Goal: Check status

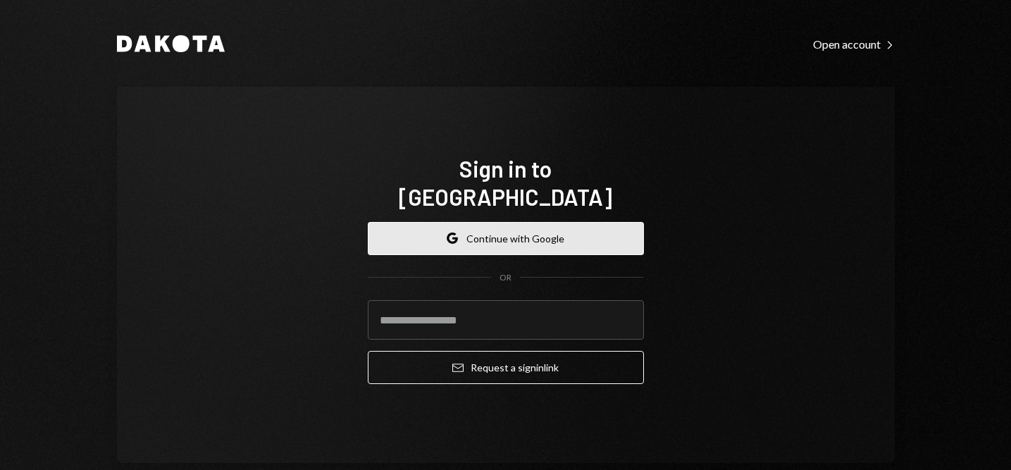
click at [528, 222] on button "Google Continue with Google" at bounding box center [506, 238] width 276 height 33
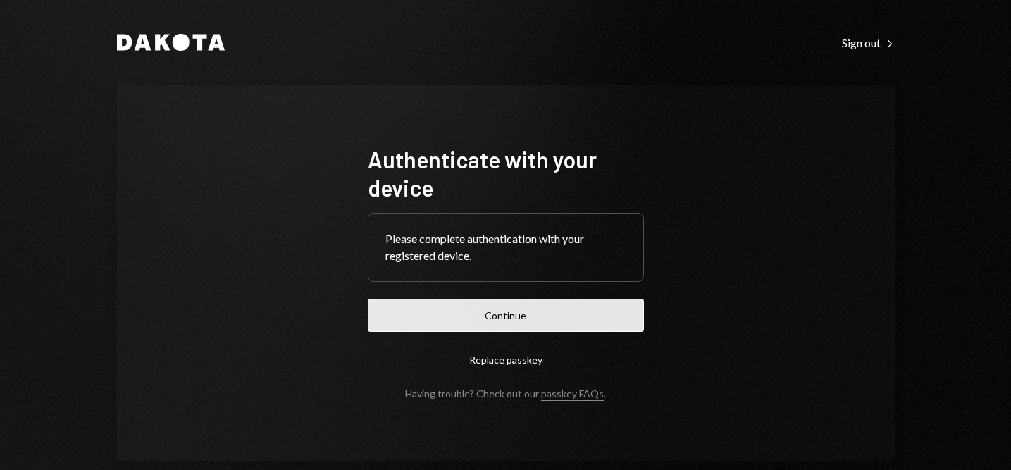
click at [504, 330] on button "Continue" at bounding box center [506, 315] width 276 height 33
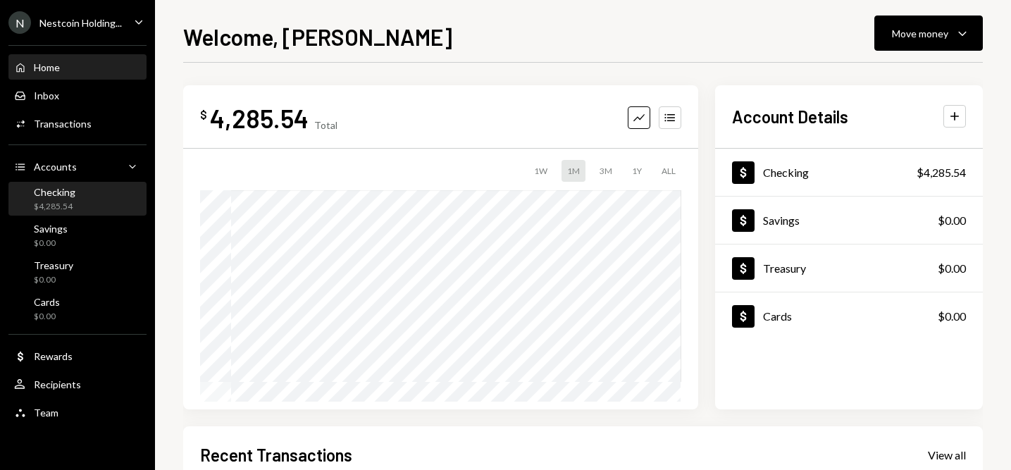
click at [70, 199] on div "Checking $4,285.54" at bounding box center [55, 199] width 42 height 27
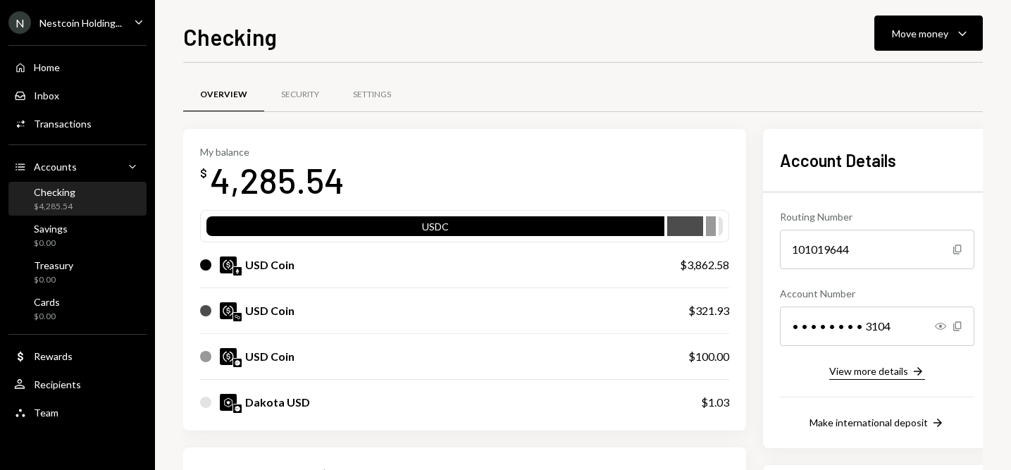
click at [907, 375] on div "View more details" at bounding box center [868, 371] width 79 height 12
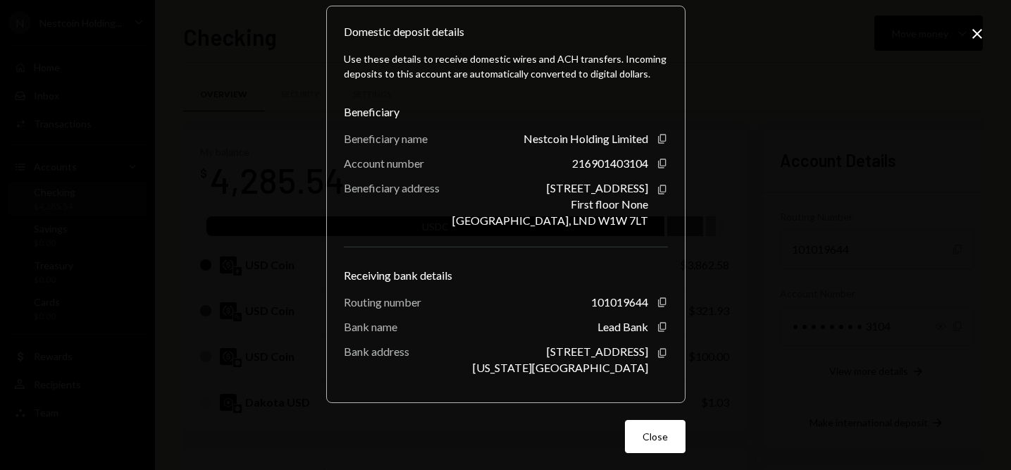
scroll to position [159, 0]
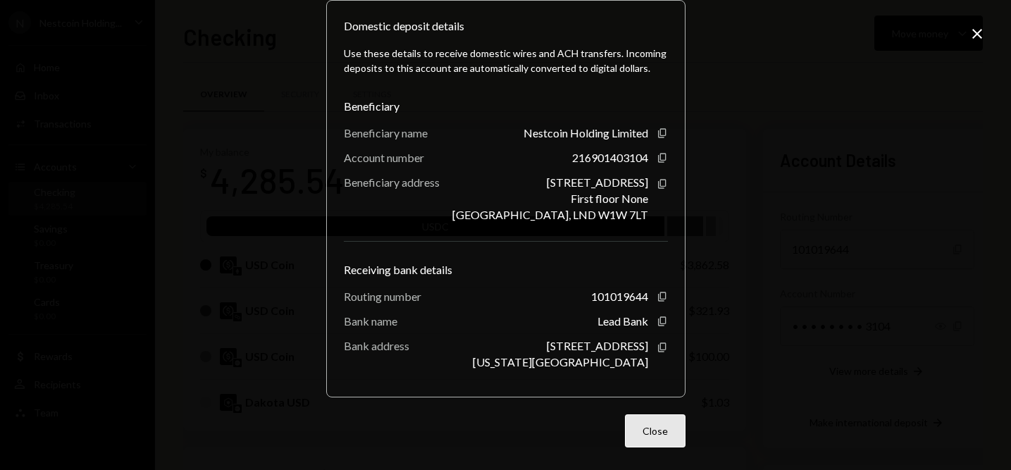
click at [645, 430] on button "Close" at bounding box center [655, 430] width 61 height 33
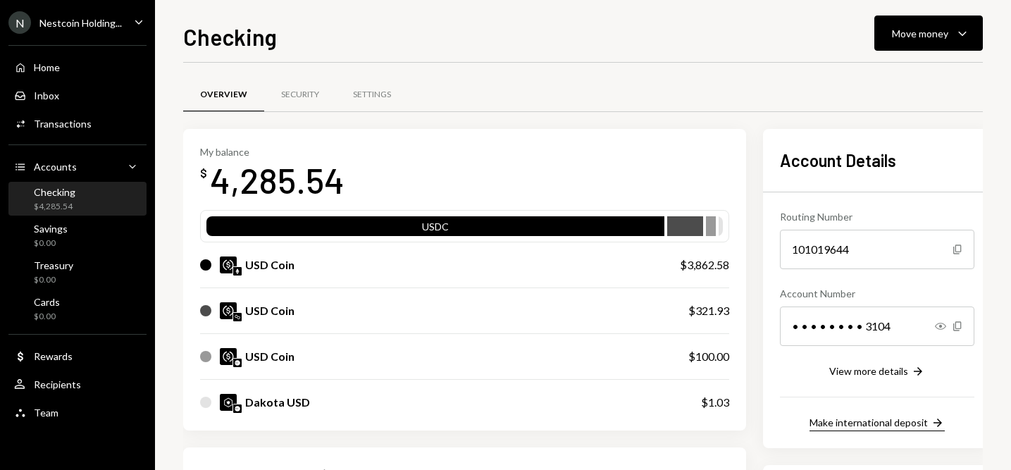
click at [942, 423] on icon "button" at bounding box center [937, 422] width 8 height 8
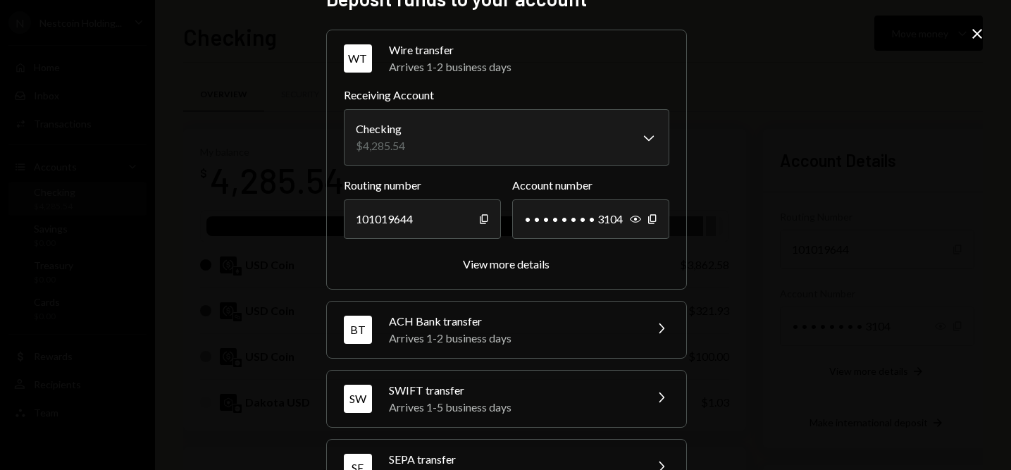
scroll to position [34, 0]
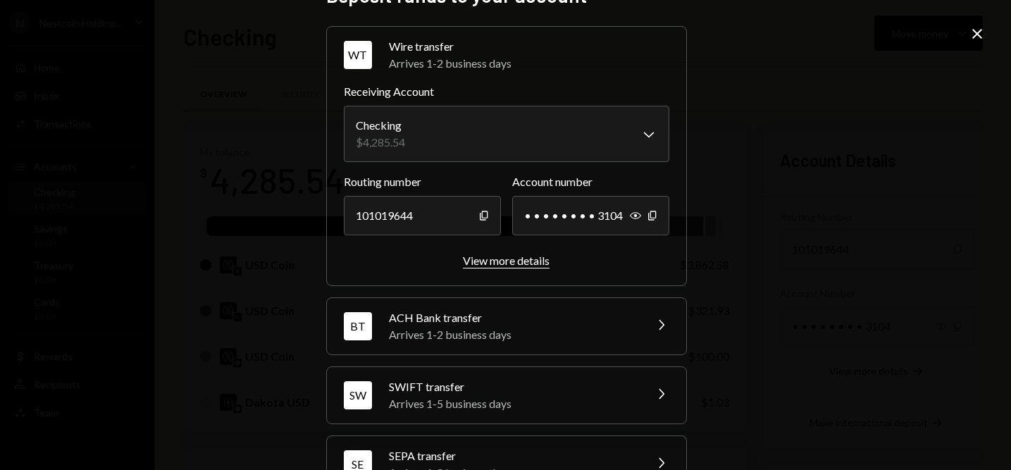
click at [495, 262] on div "View more details" at bounding box center [506, 260] width 87 height 13
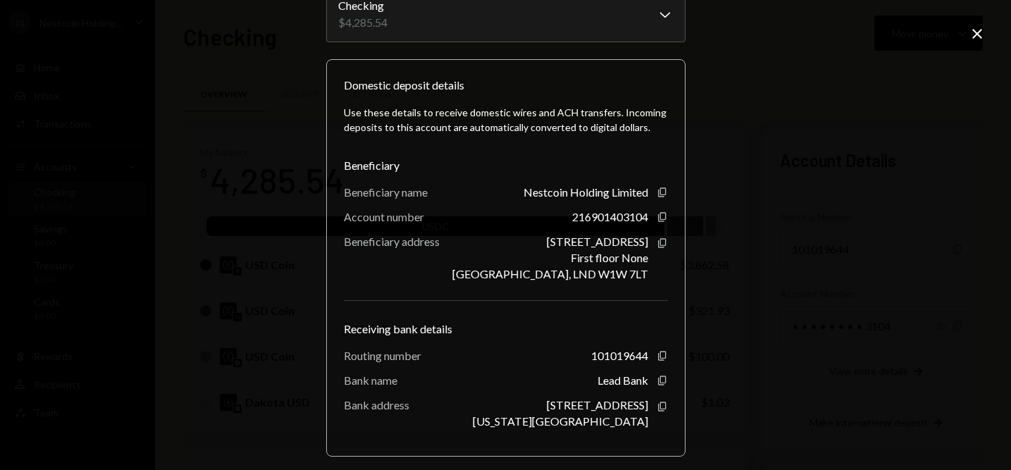
scroll to position [159, 0]
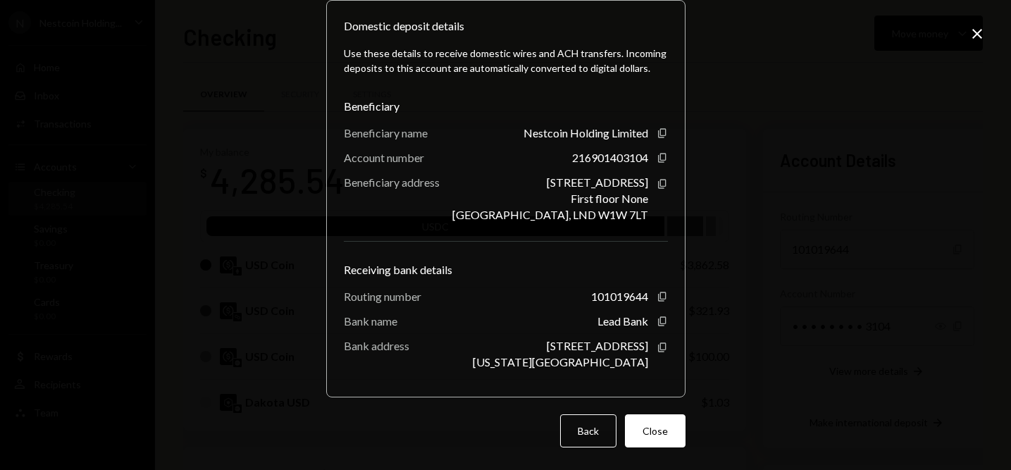
drag, startPoint x: 586, startPoint y: 435, endPoint x: 586, endPoint y: 412, distance: 23.2
click at [586, 412] on form "**********" at bounding box center [505, 175] width 359 height 543
click at [652, 439] on button "Close" at bounding box center [655, 430] width 61 height 33
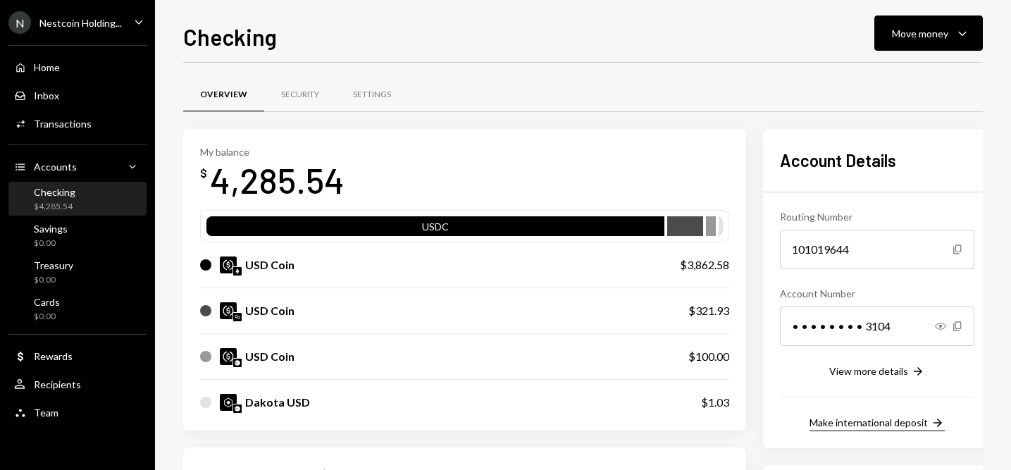
click at [845, 416] on div "Make international deposit" at bounding box center [868, 422] width 118 height 12
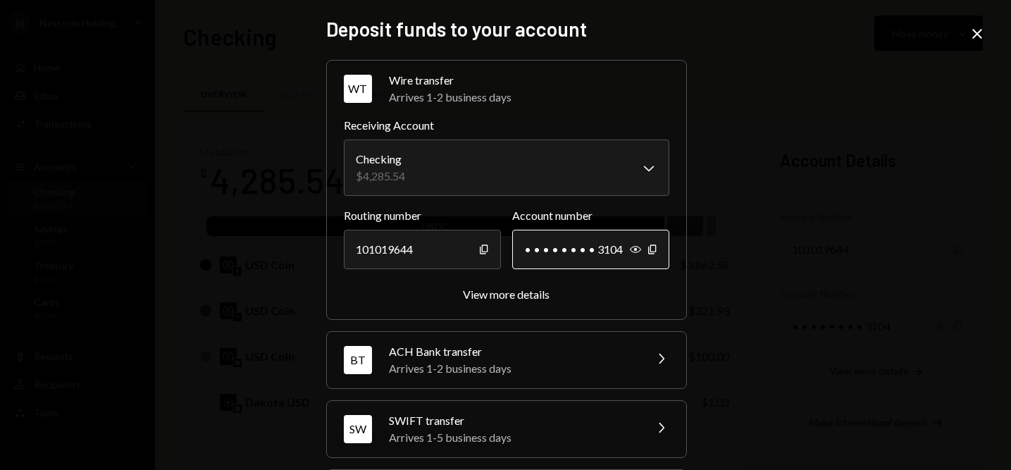
click at [623, 249] on div "• • • • • • • • 3104" at bounding box center [590, 249] width 157 height 39
click at [630, 249] on icon "Show" at bounding box center [635, 249] width 11 height 11
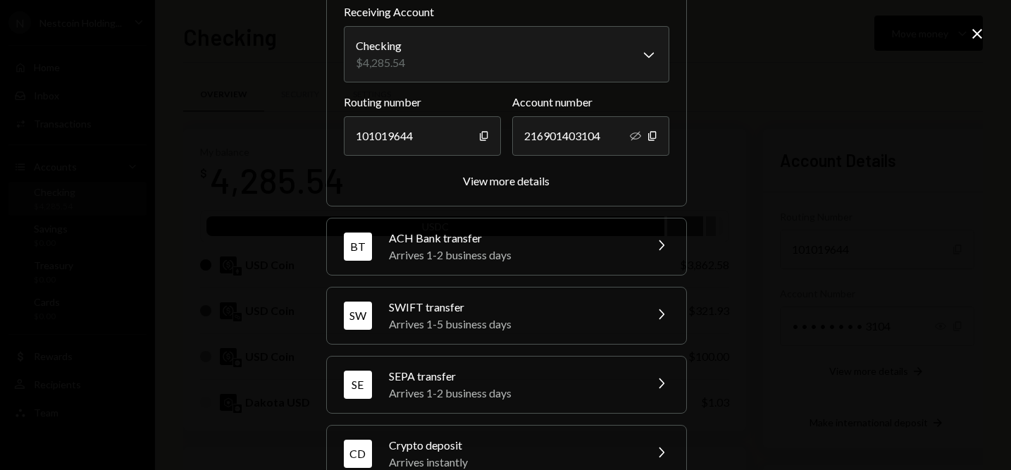
scroll to position [149, 0]
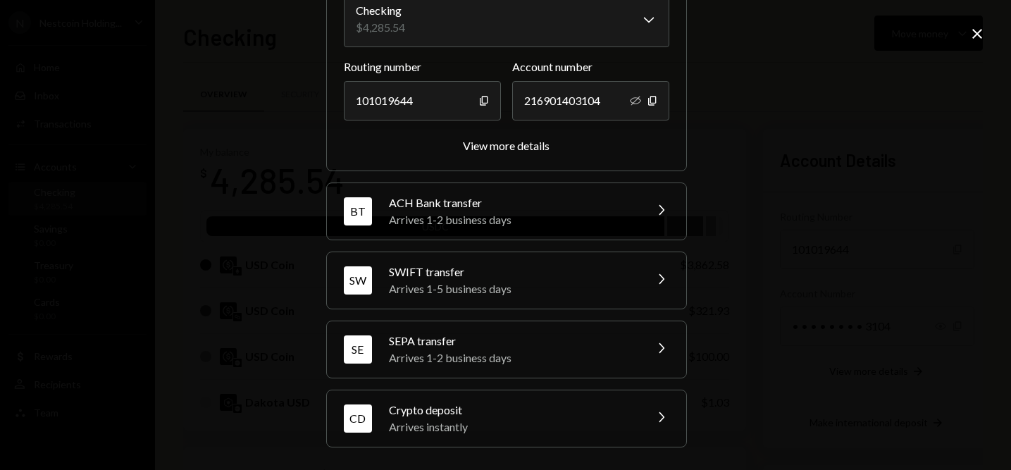
click at [527, 282] on div "Arrives 1-5 business days" at bounding box center [512, 288] width 247 height 17
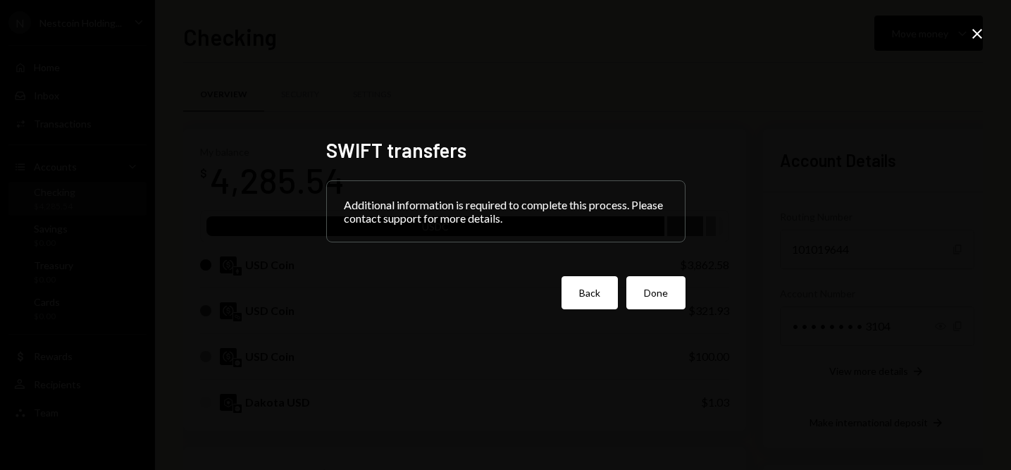
click at [588, 299] on button "Back" at bounding box center [589, 292] width 56 height 33
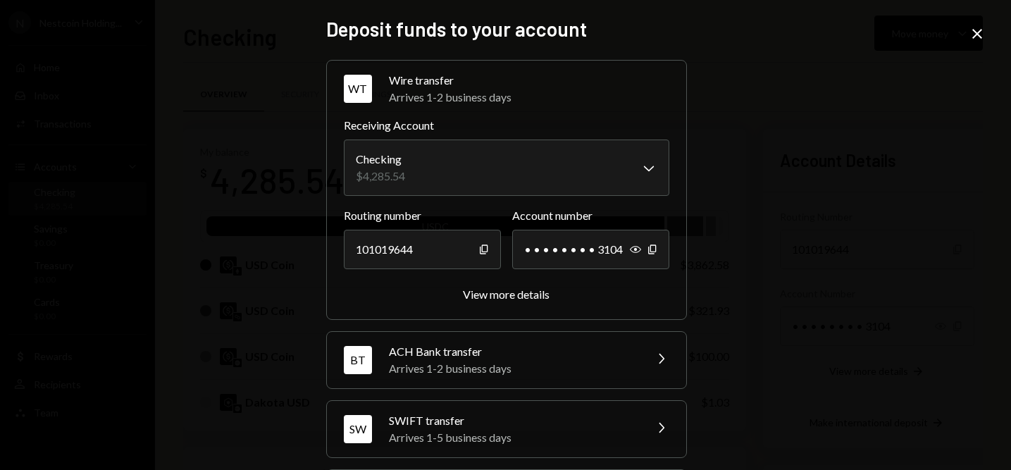
click at [520, 363] on div "Arrives 1-2 business days" at bounding box center [512, 368] width 247 height 17
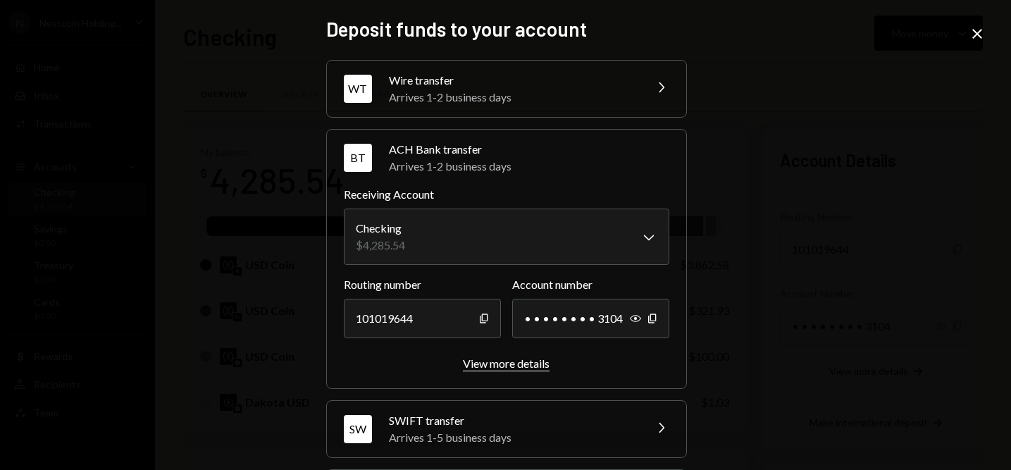
click at [514, 368] on div "View more details" at bounding box center [506, 362] width 87 height 13
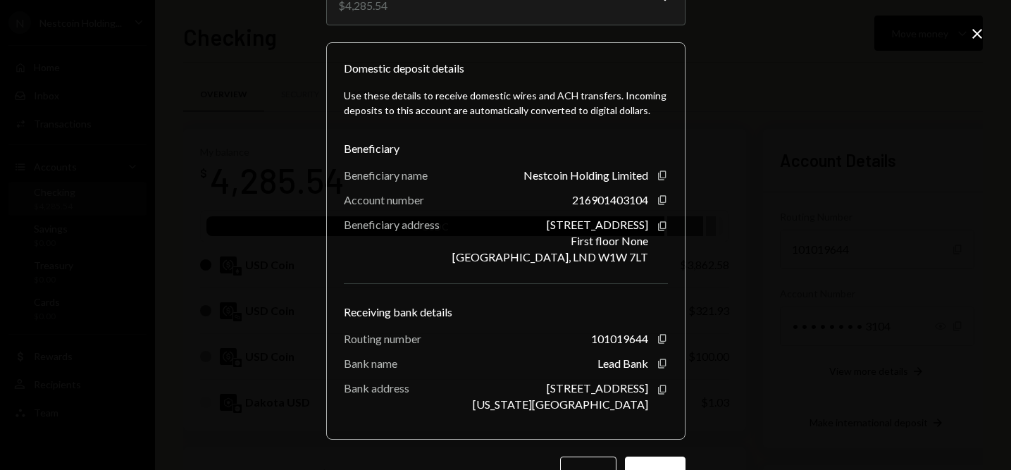
scroll to position [111, 0]
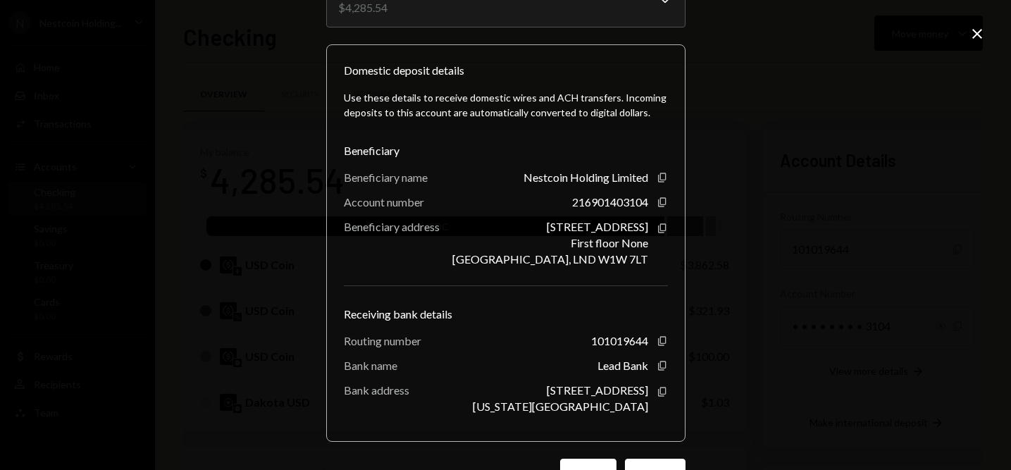
click at [595, 466] on button "Back" at bounding box center [588, 475] width 56 height 33
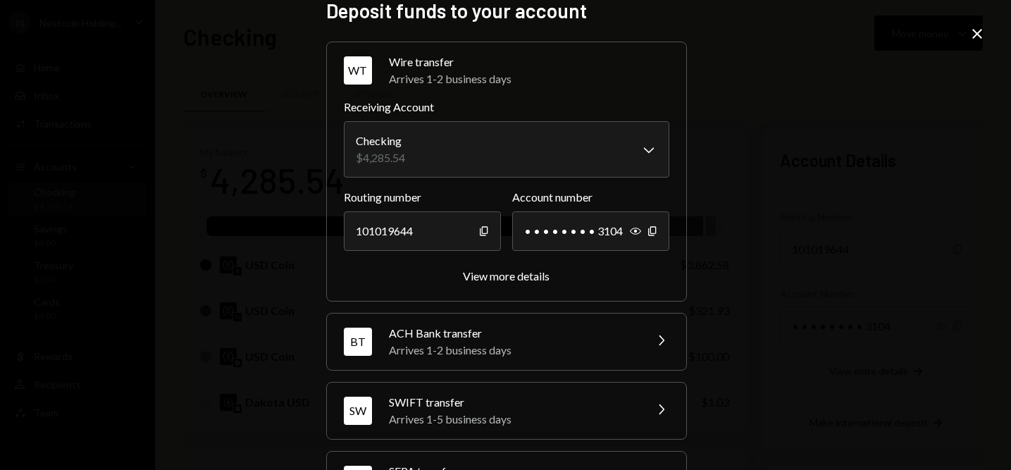
scroll to position [0, 0]
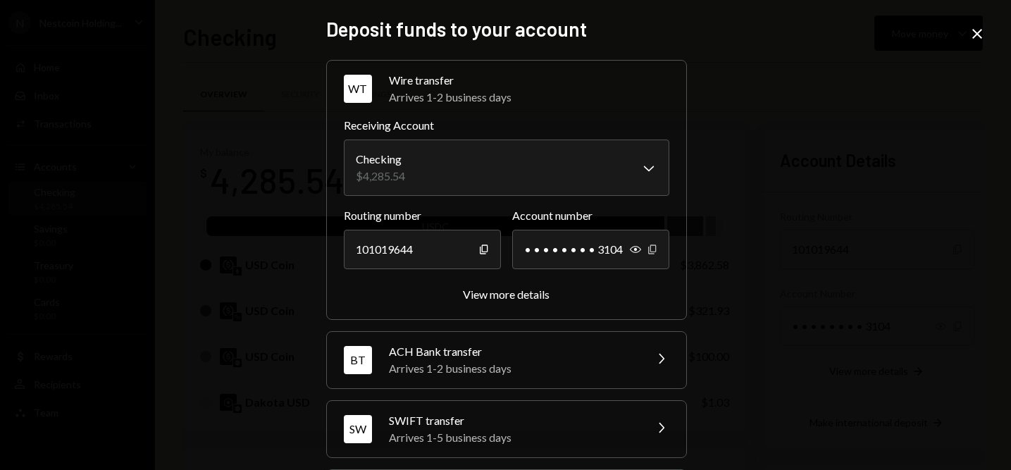
click at [649, 249] on icon "Copy" at bounding box center [652, 249] width 11 height 11
click at [503, 289] on div "Routing number [FINANCIAL_ID] Copy Account number • • • • • • • • 3104 Show Cop…" at bounding box center [506, 254] width 325 height 95
click at [497, 294] on div "View more details" at bounding box center [506, 293] width 87 height 13
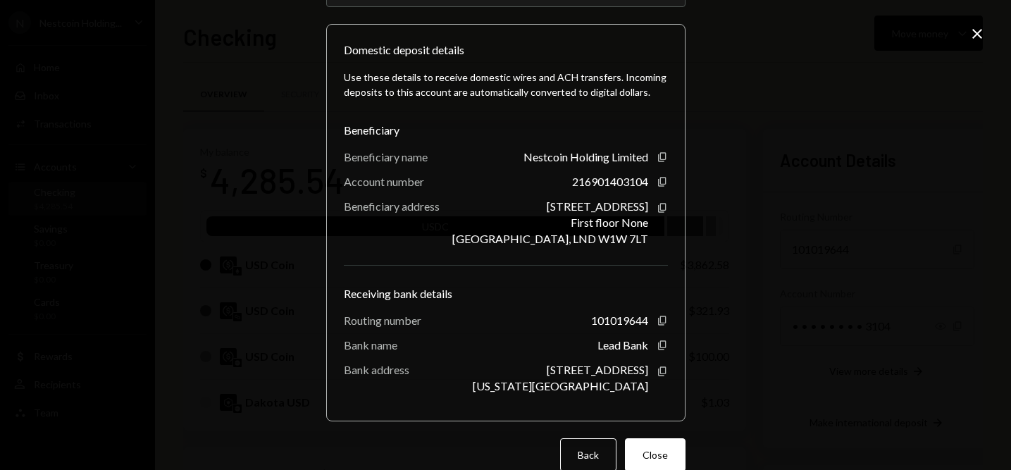
scroll to position [135, 0]
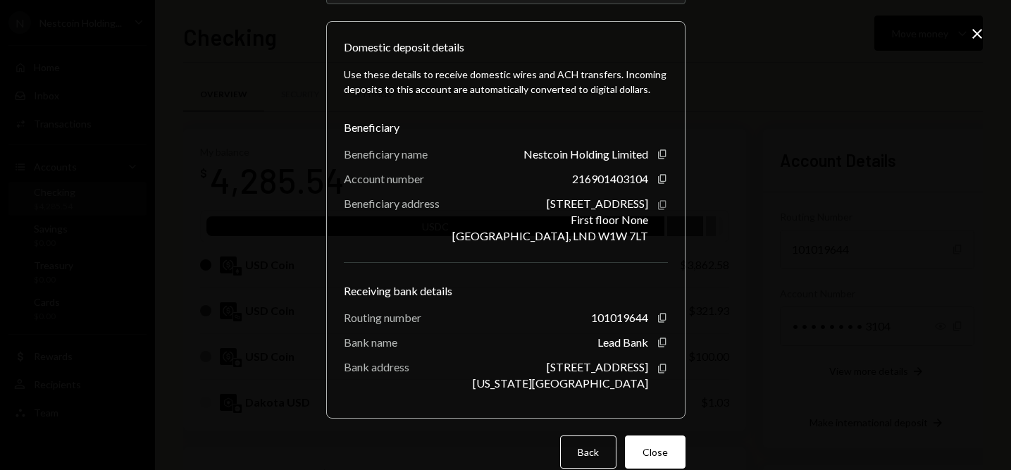
click at [659, 209] on icon "Copy" at bounding box center [662, 204] width 11 height 11
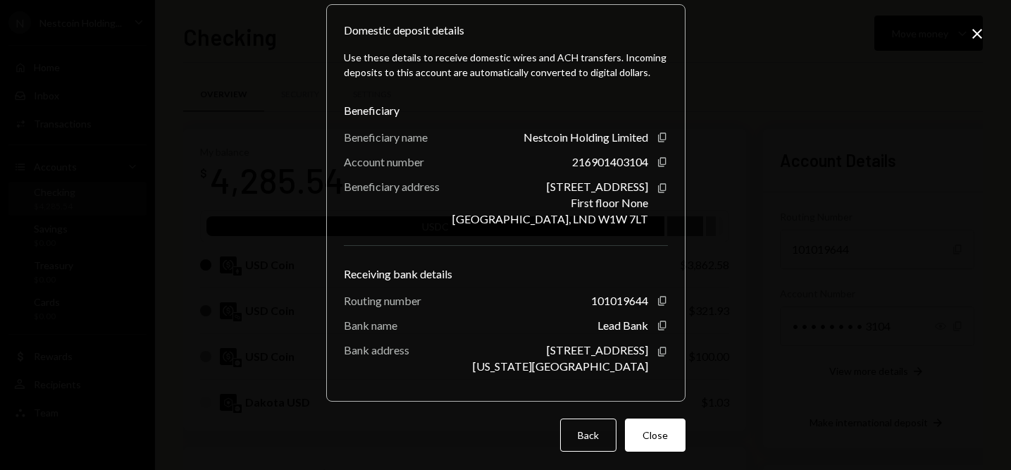
scroll to position [159, 0]
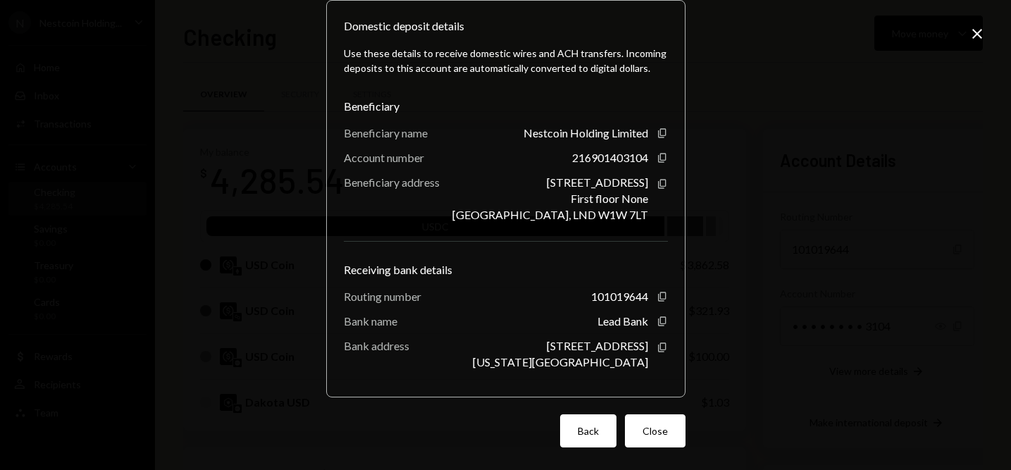
click at [585, 435] on button "Back" at bounding box center [588, 430] width 56 height 33
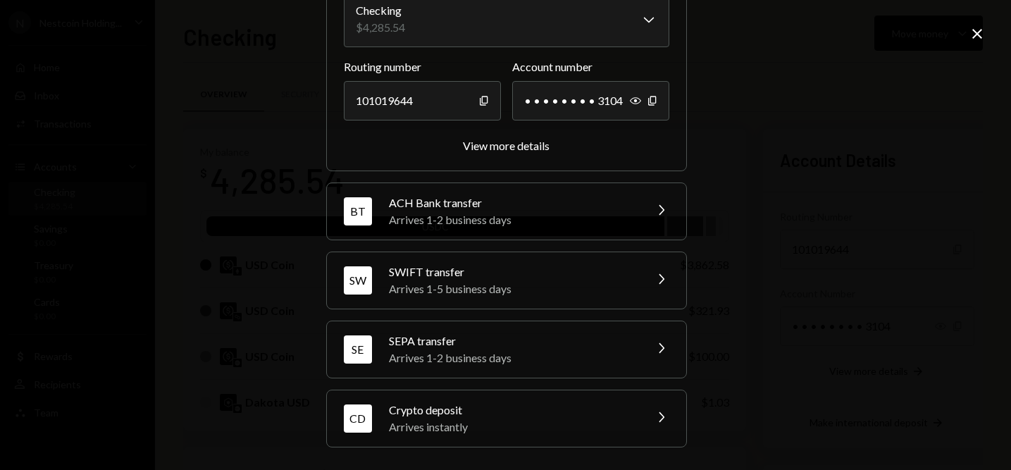
click at [535, 285] on div "Arrives 1-5 business days" at bounding box center [512, 288] width 247 height 17
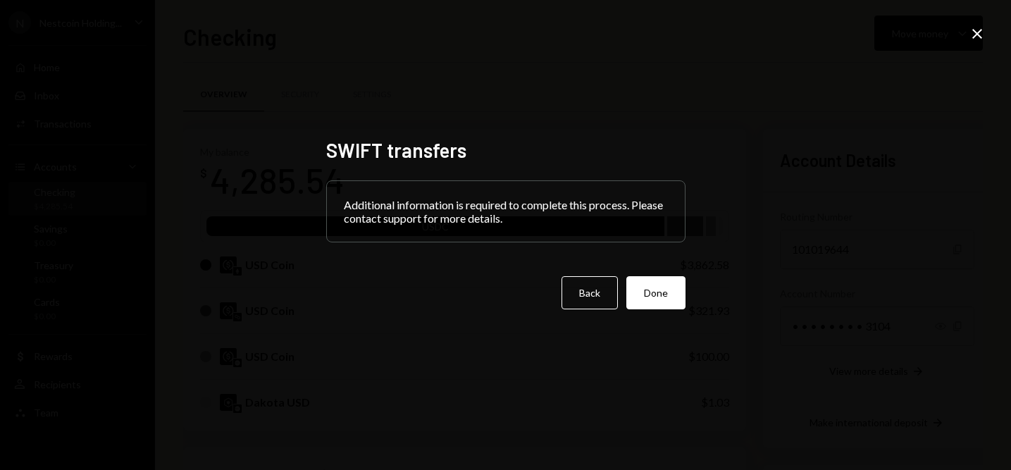
click at [976, 37] on icon "Close" at bounding box center [977, 33] width 17 height 17
